Goal: Task Accomplishment & Management: Manage account settings

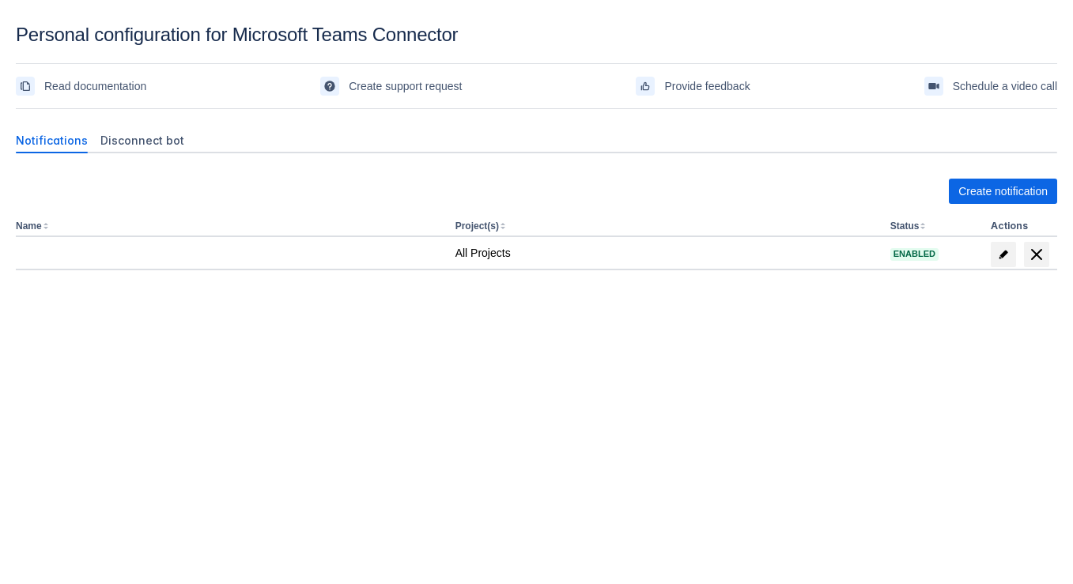
click at [259, 342] on div "Create notification Name Project(s) Status Actions All Projects Enabled" at bounding box center [536, 259] width 1041 height 187
click at [138, 151] on div "Disconnect bot" at bounding box center [142, 140] width 96 height 25
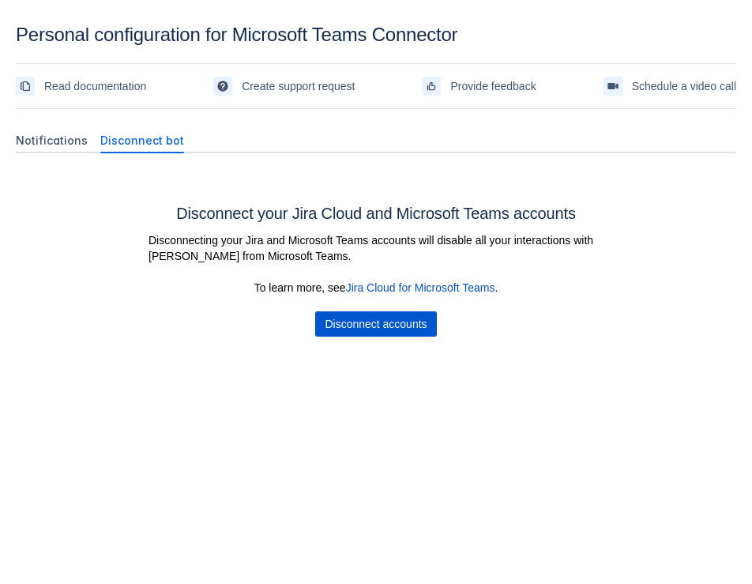
click at [349, 324] on span "Disconnect accounts" at bounding box center [376, 323] width 102 height 25
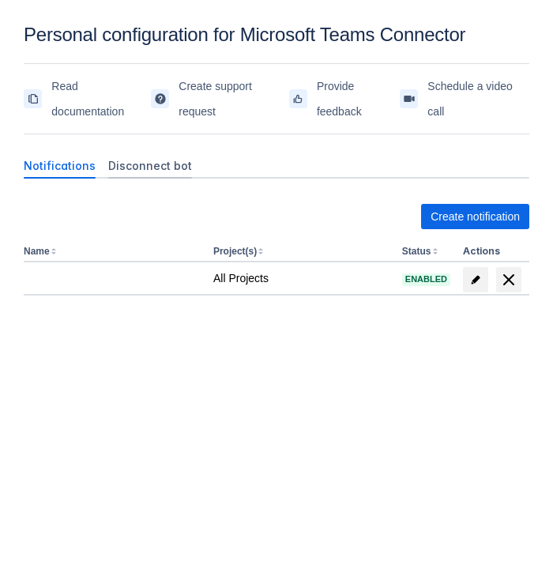
click at [141, 175] on div "Disconnect bot" at bounding box center [150, 165] width 96 height 25
